Goal: Task Accomplishment & Management: Manage account settings

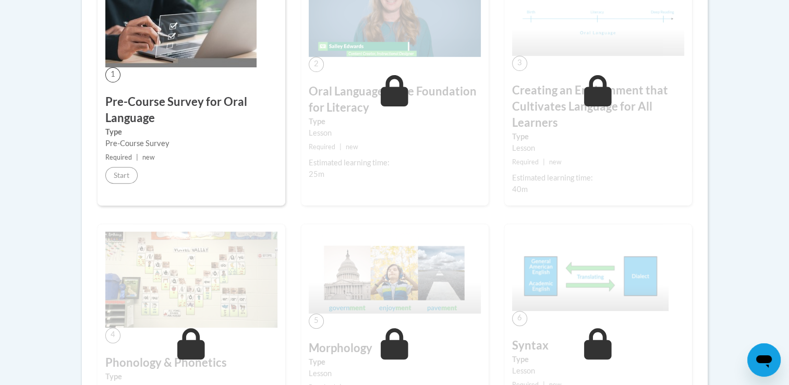
scroll to position [601, 0]
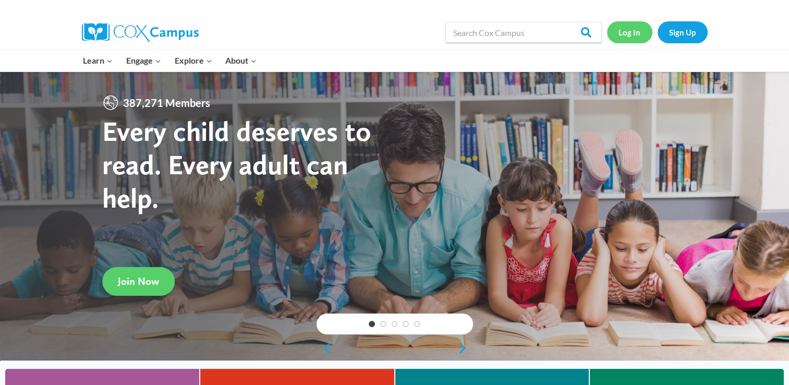
click at [636, 32] on link "Log In" at bounding box center [629, 31] width 45 height 21
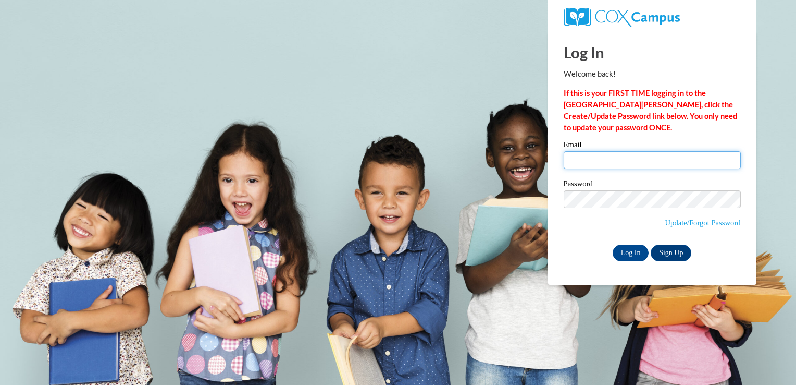
click at [618, 158] on input "Email" at bounding box center [652, 160] width 177 height 18
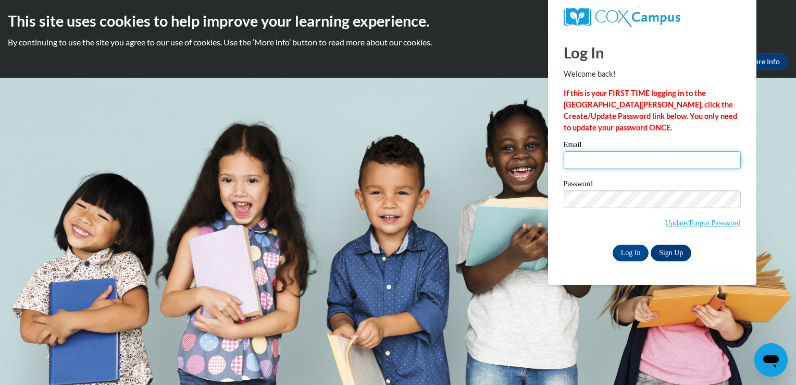
type input "priyanka.sr2203@gmail.com"
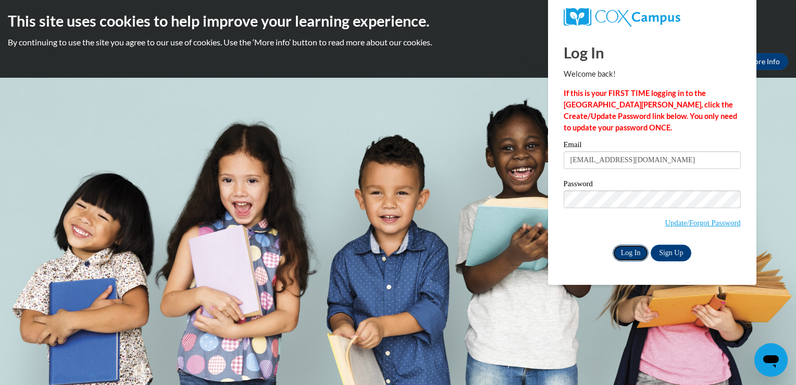
click at [633, 252] on input "Log In" at bounding box center [631, 252] width 36 height 17
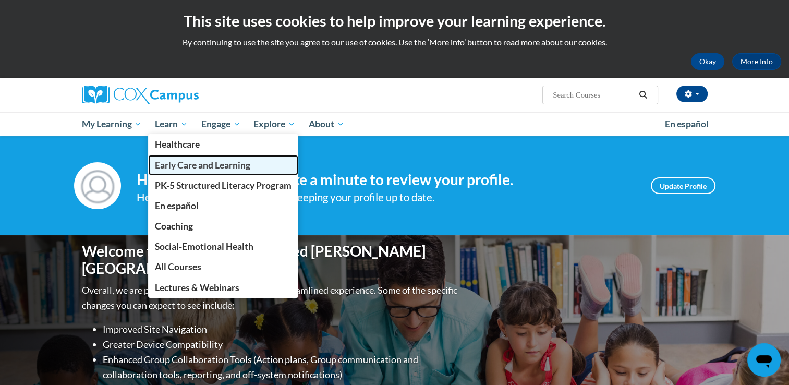
click at [191, 170] on link "Early Care and Learning" at bounding box center [223, 165] width 150 height 20
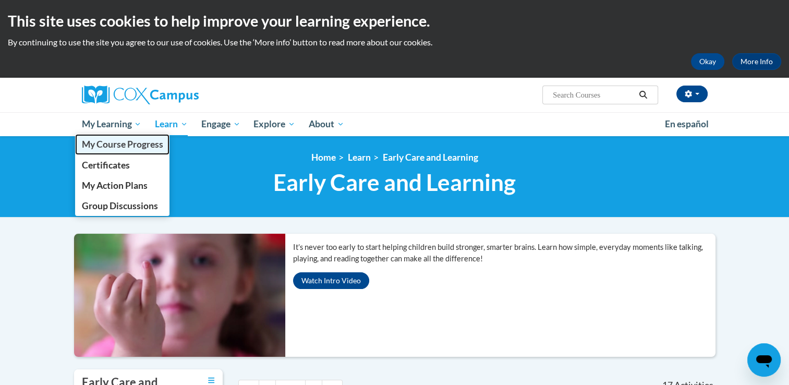
click at [130, 143] on span "My Course Progress" at bounding box center [121, 144] width 81 height 11
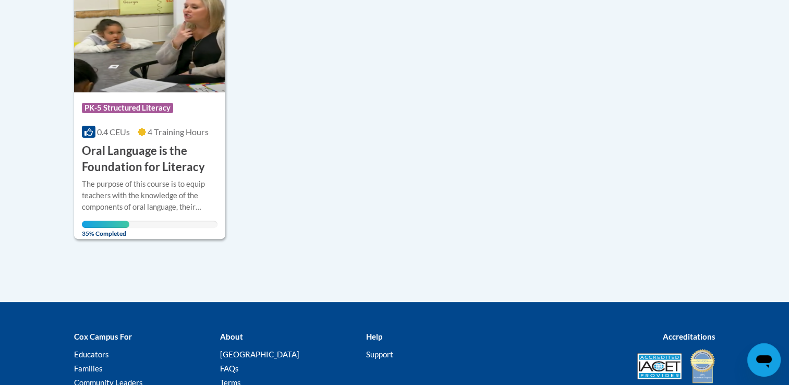
scroll to position [292, 0]
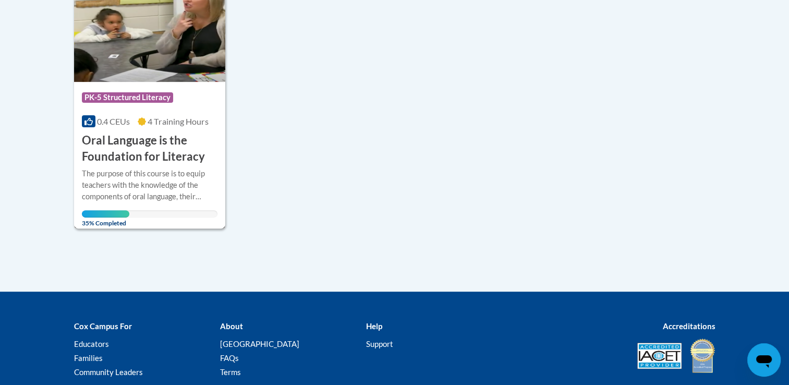
click at [101, 148] on h3 "Oral Language is the Foundation for Literacy" at bounding box center [150, 148] width 136 height 32
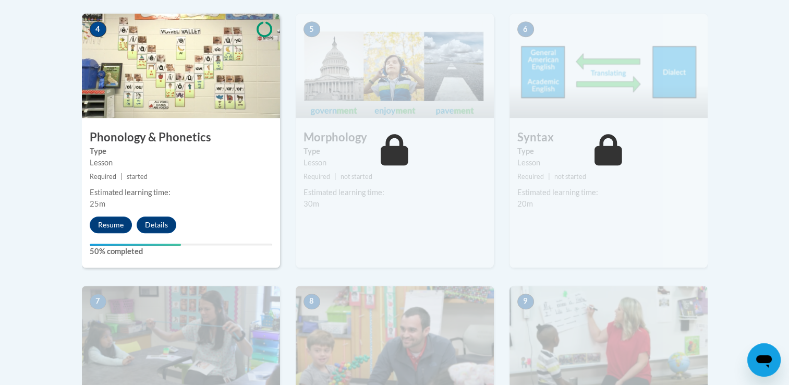
scroll to position [638, 0]
